Goal: Task Accomplishment & Management: Manage account settings

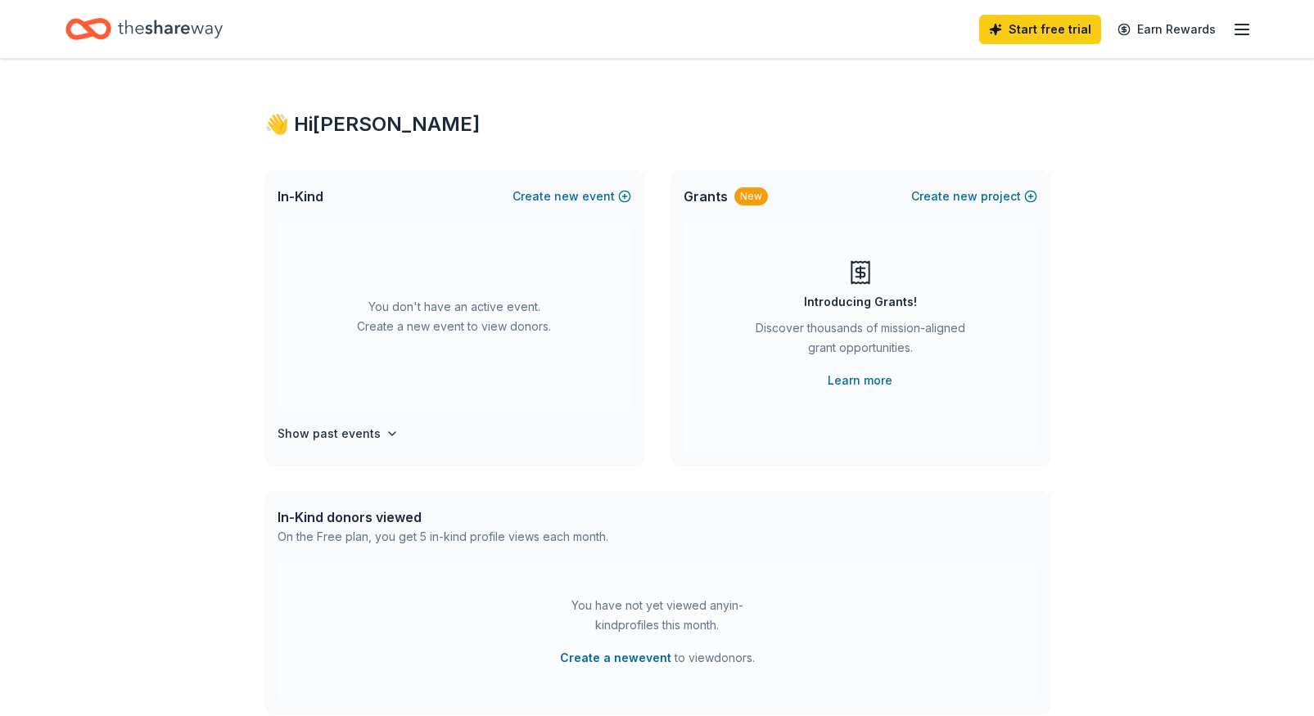
click at [1241, 26] on icon "button" at bounding box center [1242, 30] width 20 height 20
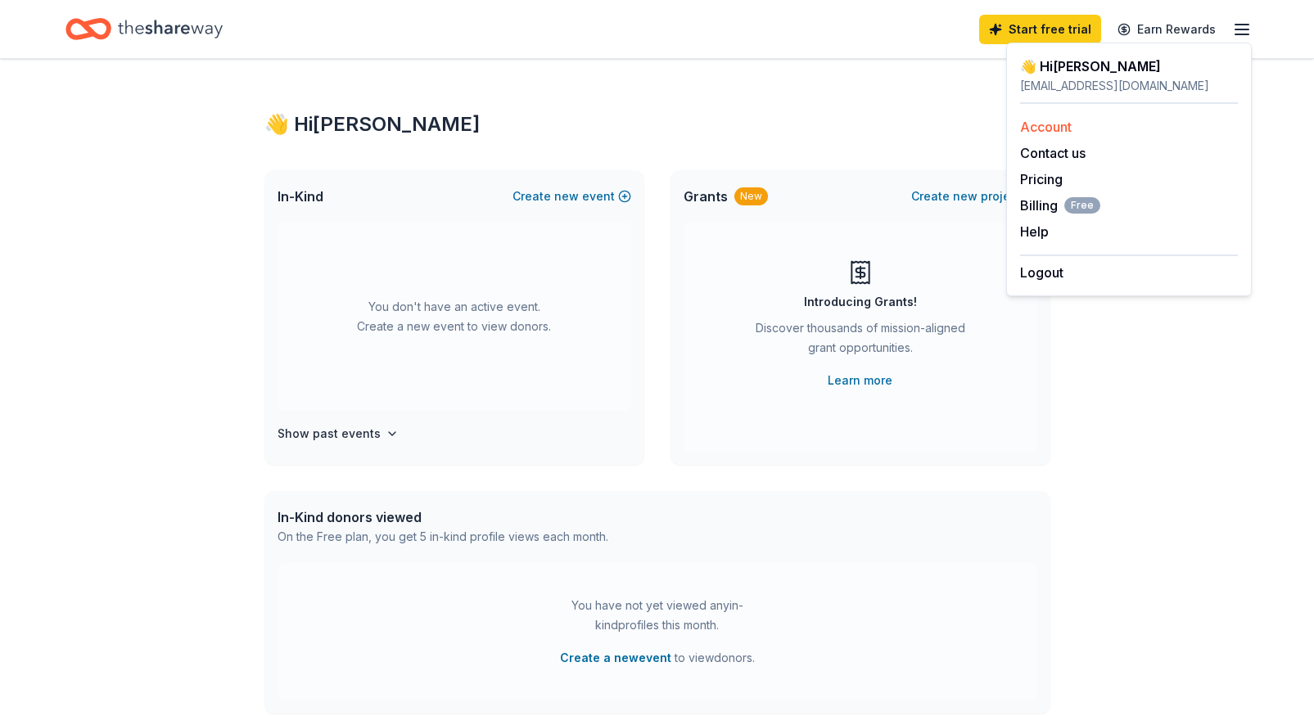
click at [1065, 125] on link "Account" at bounding box center [1046, 127] width 52 height 16
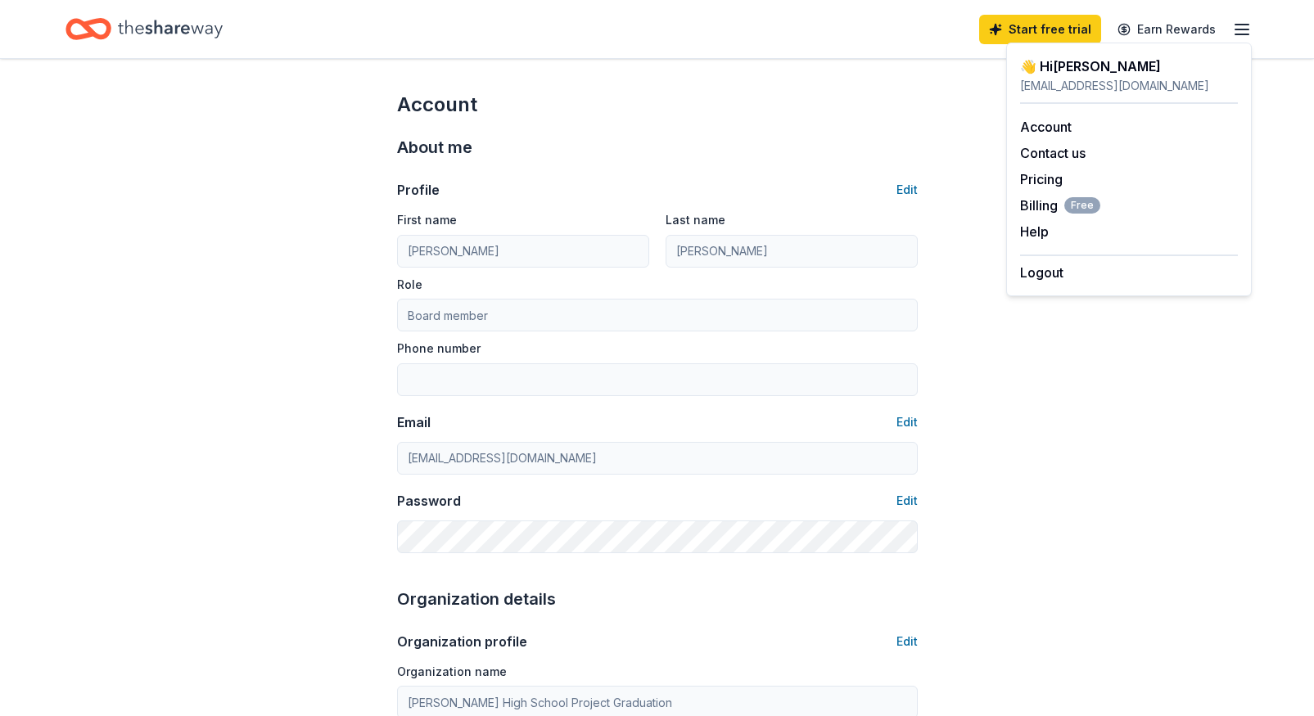
click at [1239, 29] on line "button" at bounding box center [1242, 29] width 13 height 0
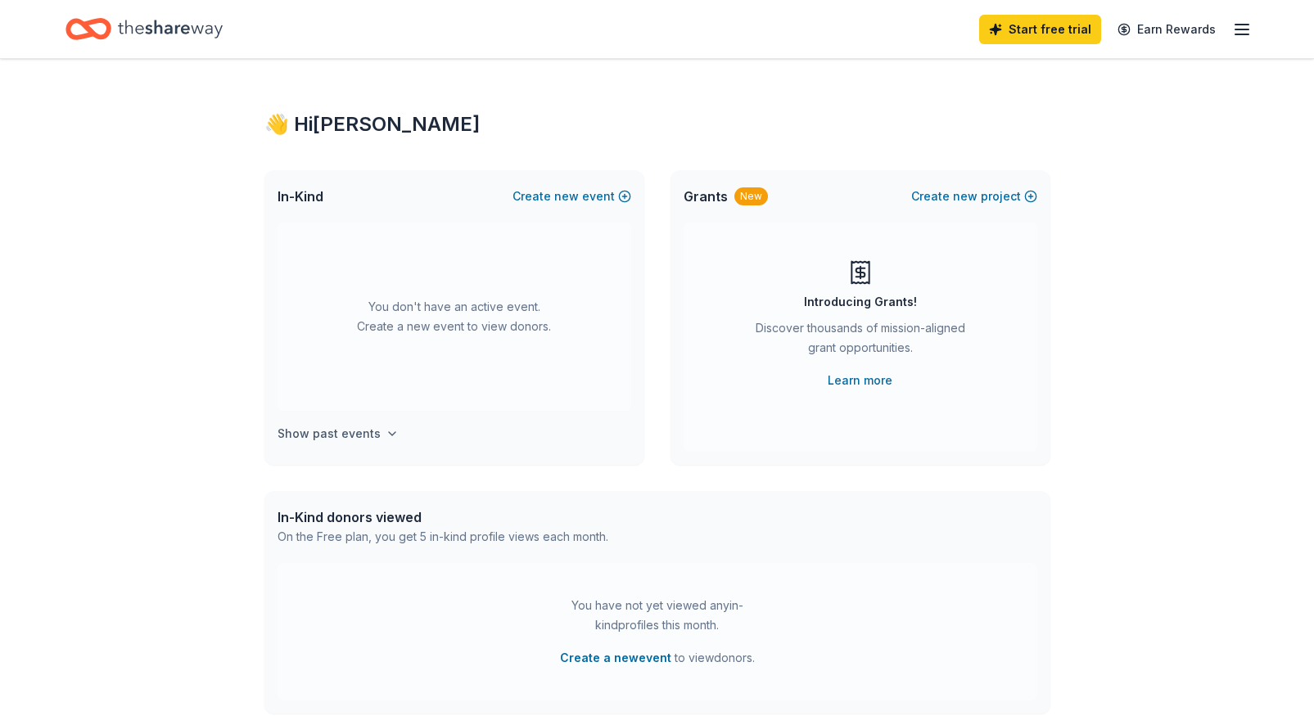
click at [328, 431] on h4 "Show past events" at bounding box center [329, 434] width 103 height 20
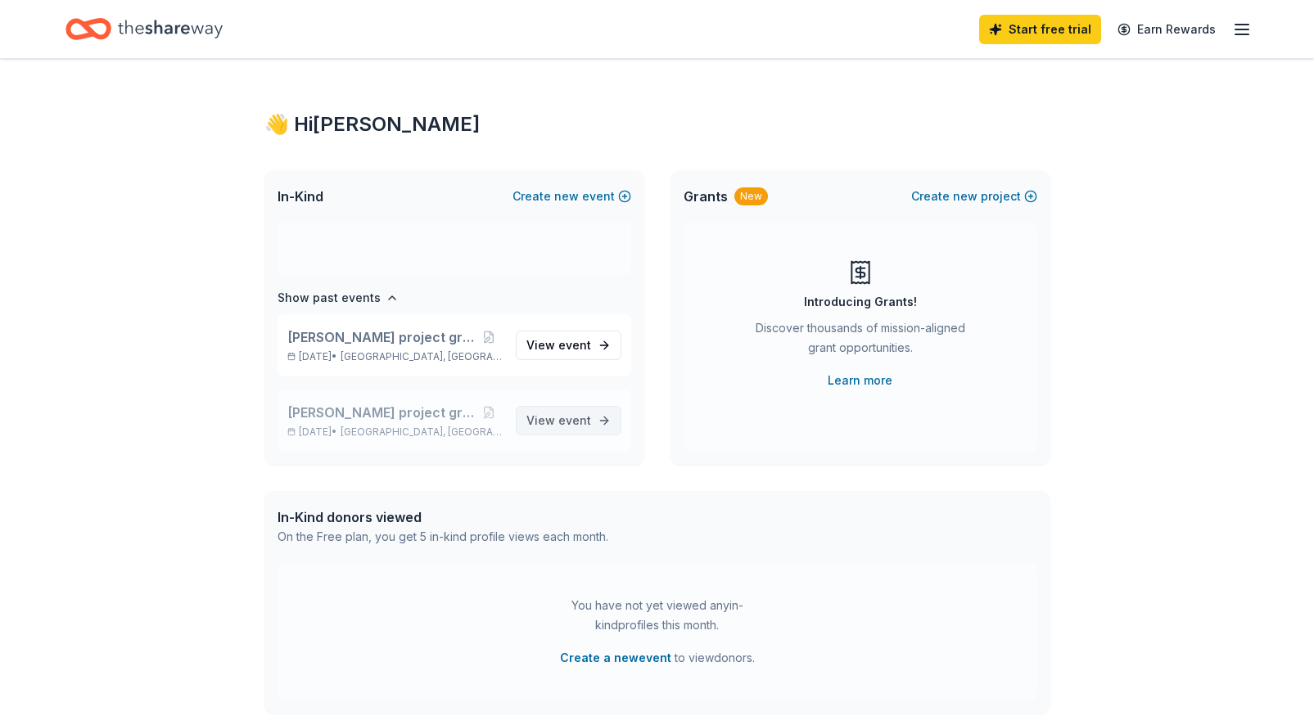
click at [574, 425] on span "event" at bounding box center [574, 421] width 33 height 14
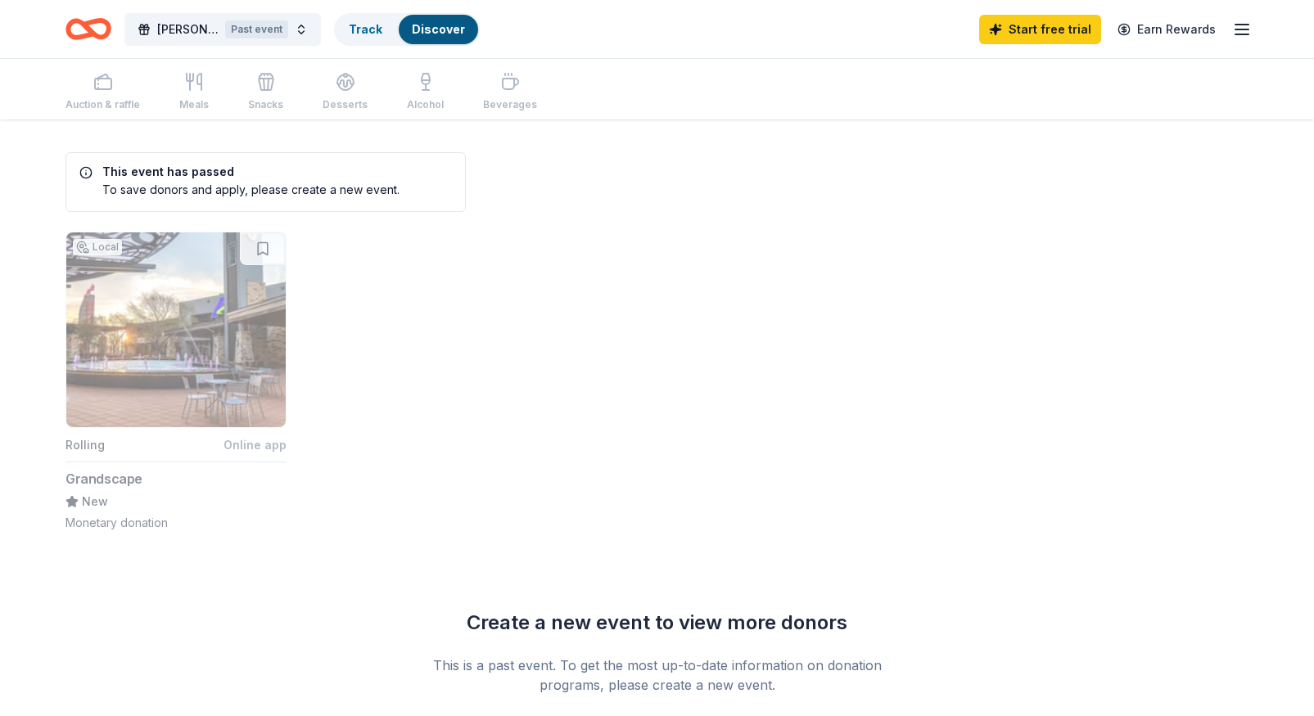
click at [165, 394] on button "Local Rolling Online app Grandscape New Monetary donation" at bounding box center [176, 382] width 221 height 300
click at [237, 288] on button "Local Rolling Online app Grandscape New Monetary donation" at bounding box center [176, 382] width 221 height 300
click at [363, 29] on link "Track" at bounding box center [366, 29] width 34 height 14
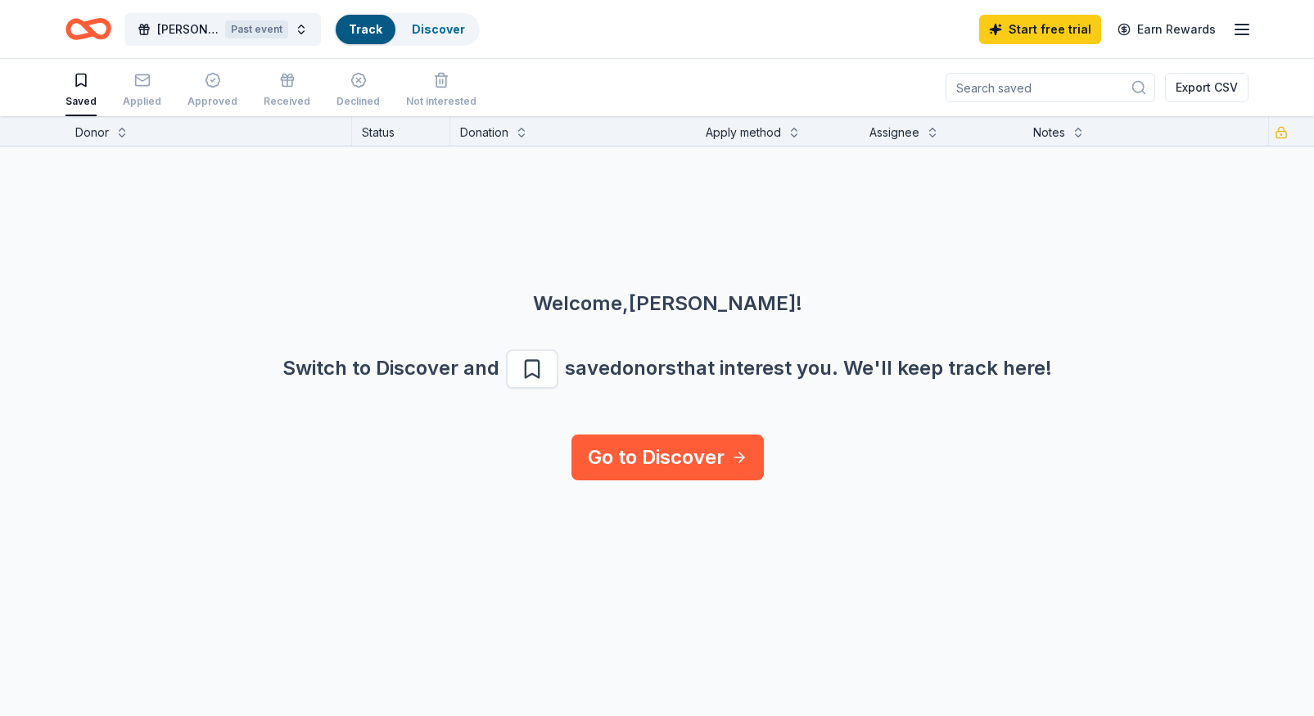
scroll to position [1, 0]
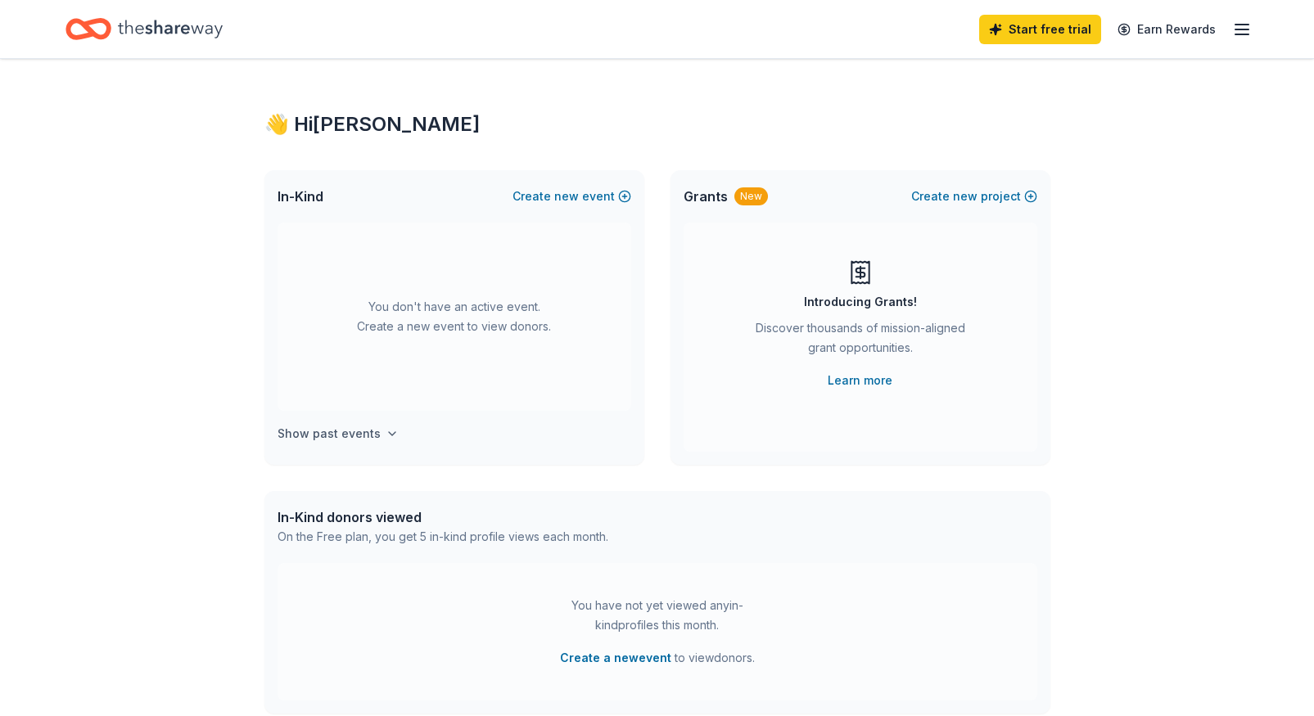
click at [336, 430] on h4 "Show past events" at bounding box center [329, 434] width 103 height 20
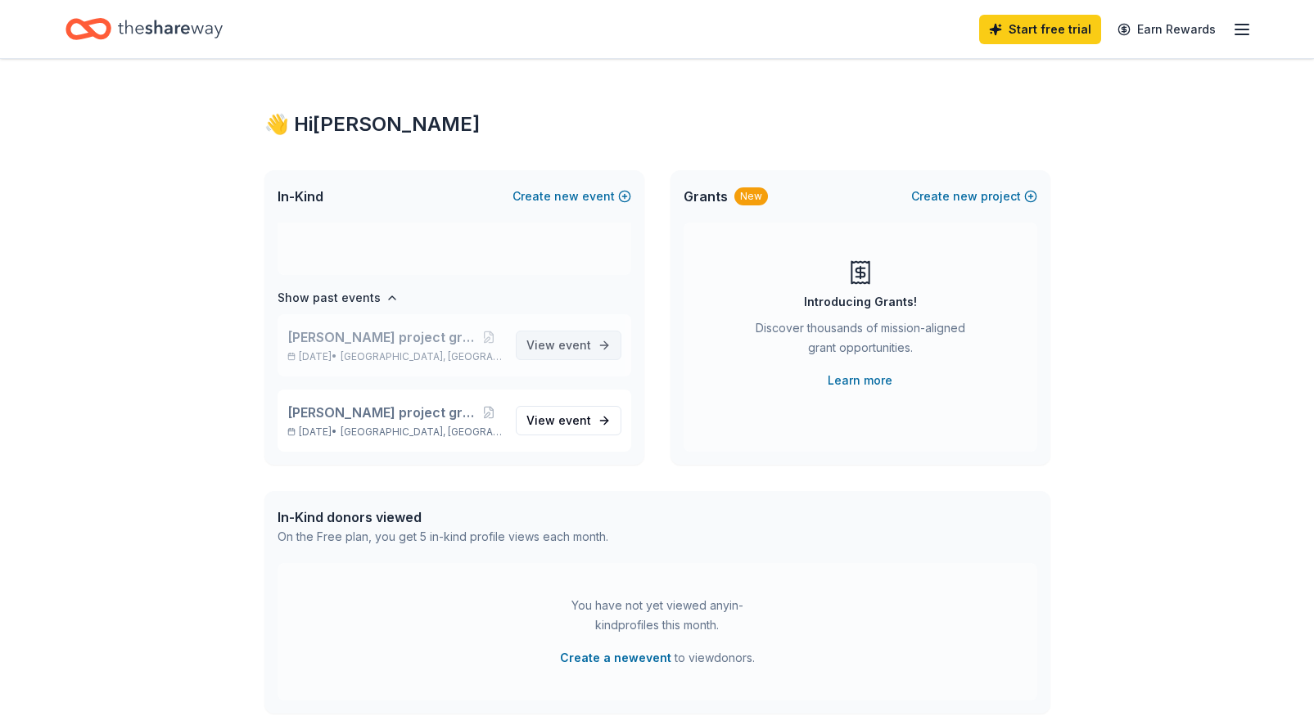
click at [558, 346] on span "event" at bounding box center [574, 345] width 33 height 14
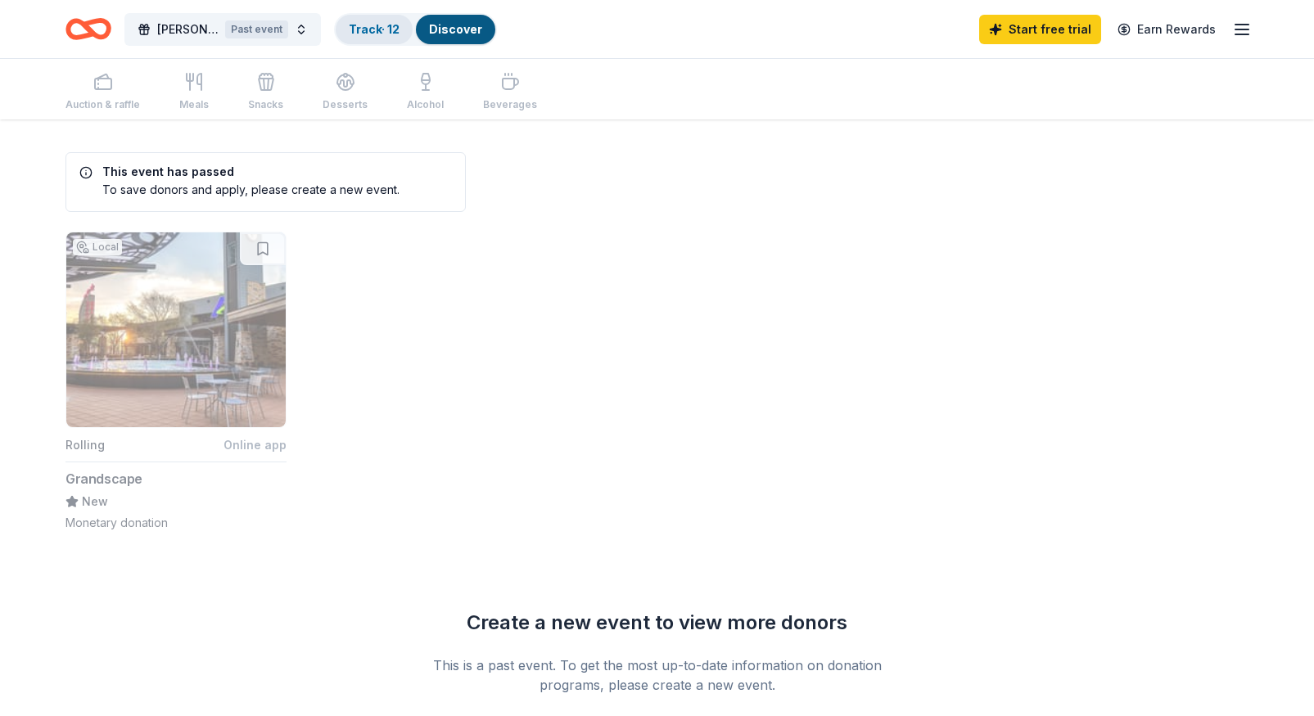
click at [377, 29] on link "Track · 12" at bounding box center [374, 29] width 51 height 14
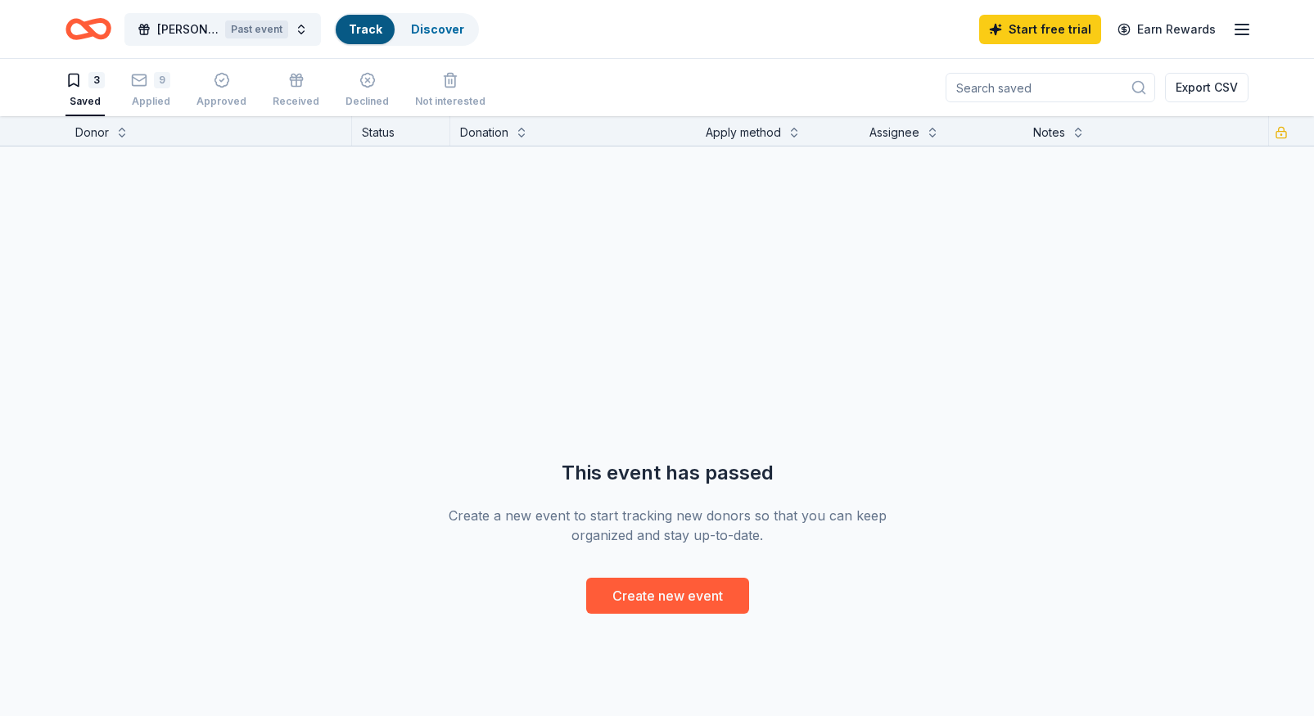
scroll to position [1, 0]
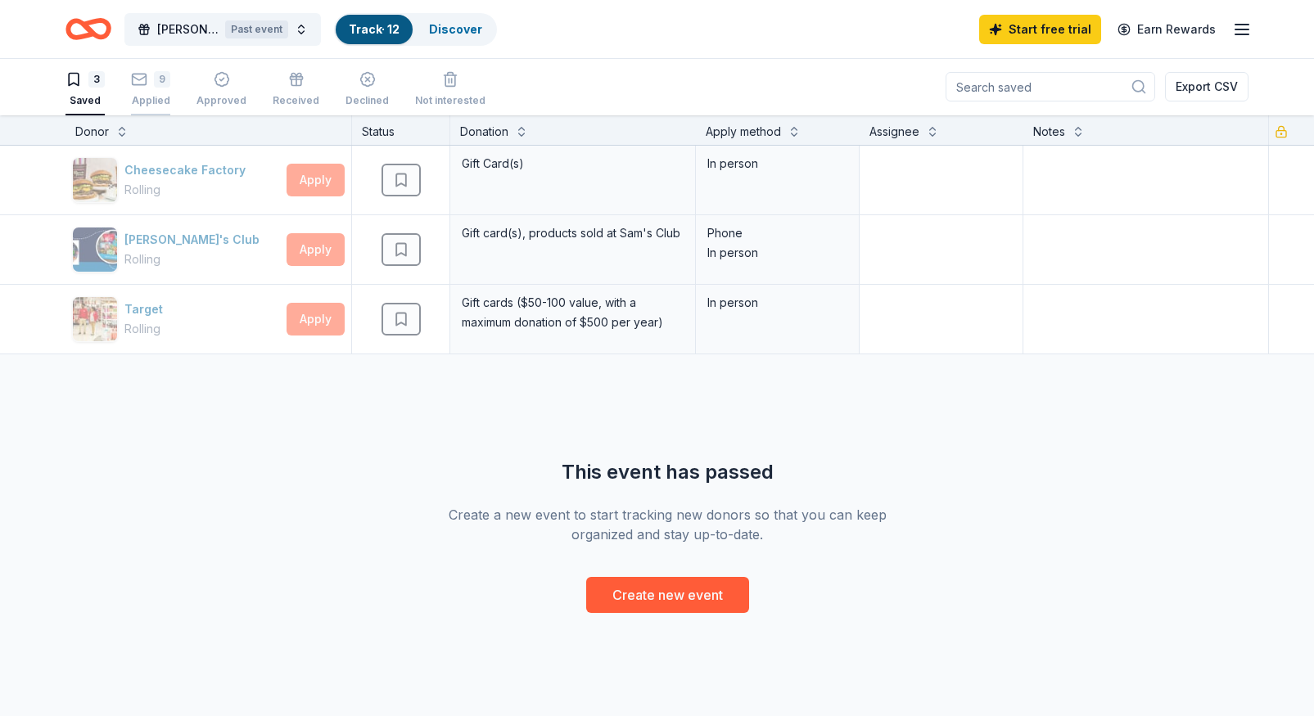
click at [160, 95] on div "Applied" at bounding box center [150, 100] width 39 height 13
